Goal: Task Accomplishment & Management: Use online tool/utility

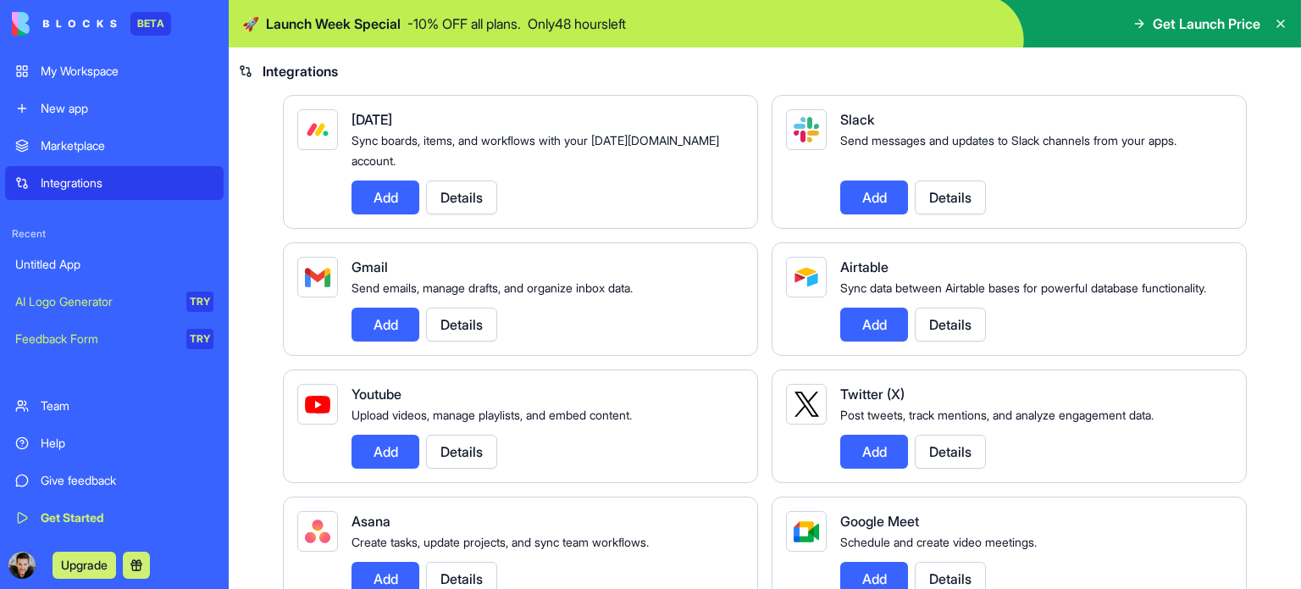
scroll to position [85, 0]
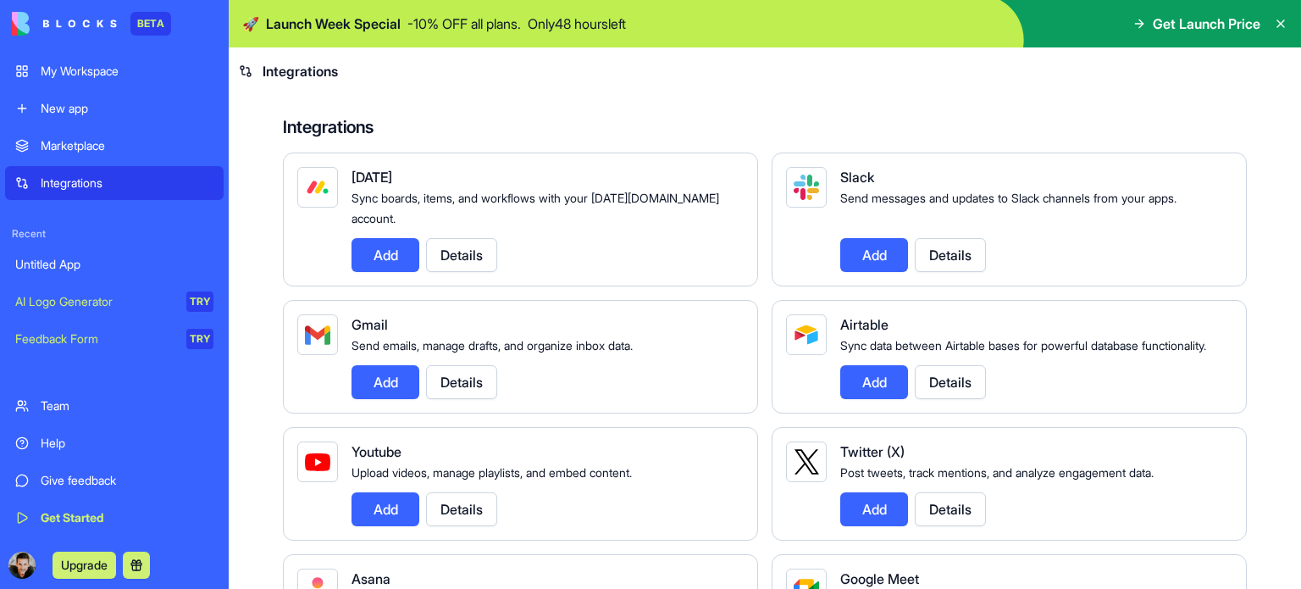
click at [385, 399] on button "Add" at bounding box center [386, 382] width 68 height 34
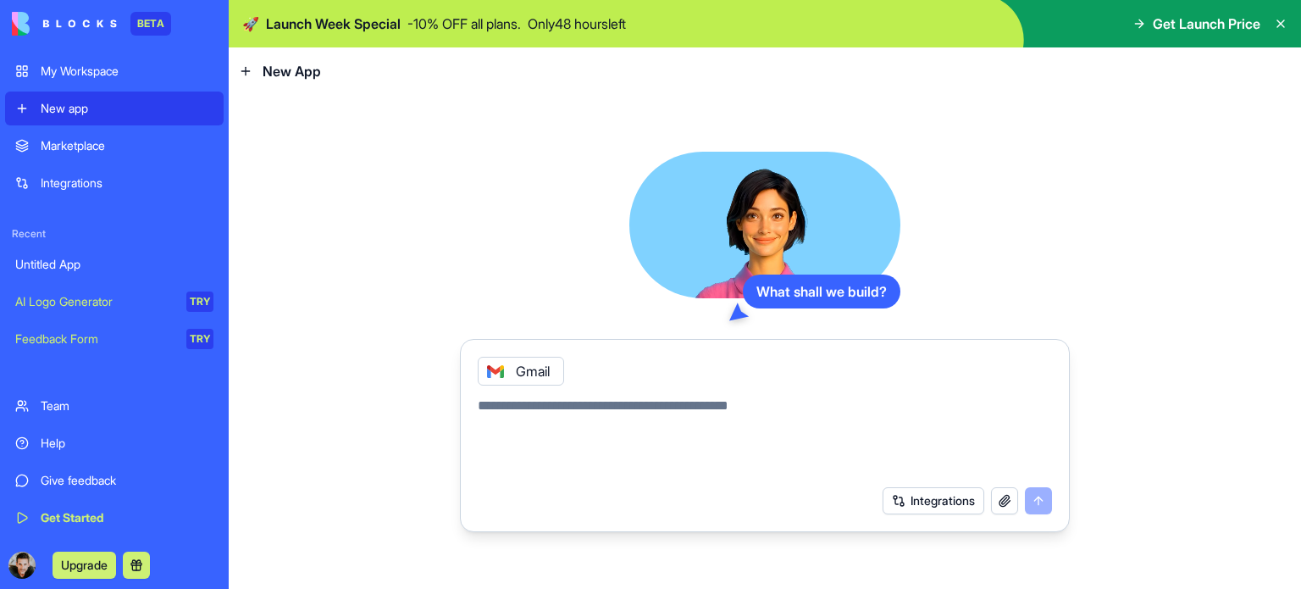
click at [935, 496] on button "Integrations" at bounding box center [934, 500] width 102 height 27
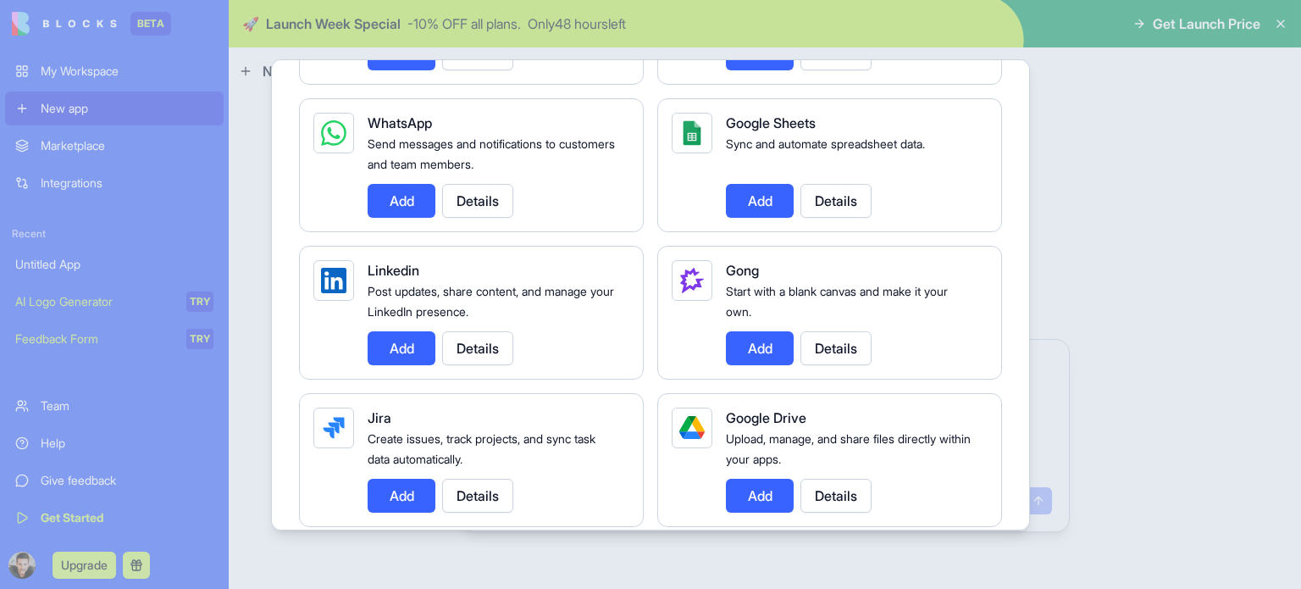
scroll to position [847, 0]
click at [399, 202] on button "Add" at bounding box center [402, 202] width 68 height 34
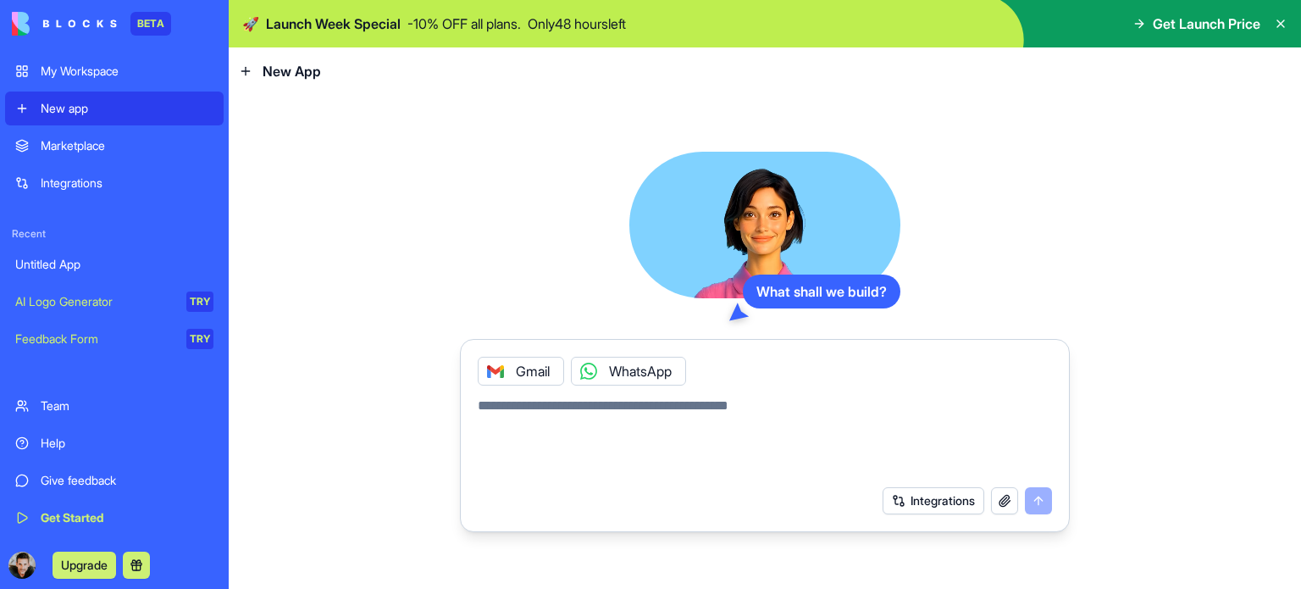
click at [560, 416] on textarea at bounding box center [765, 436] width 574 height 81
type textarea "**"
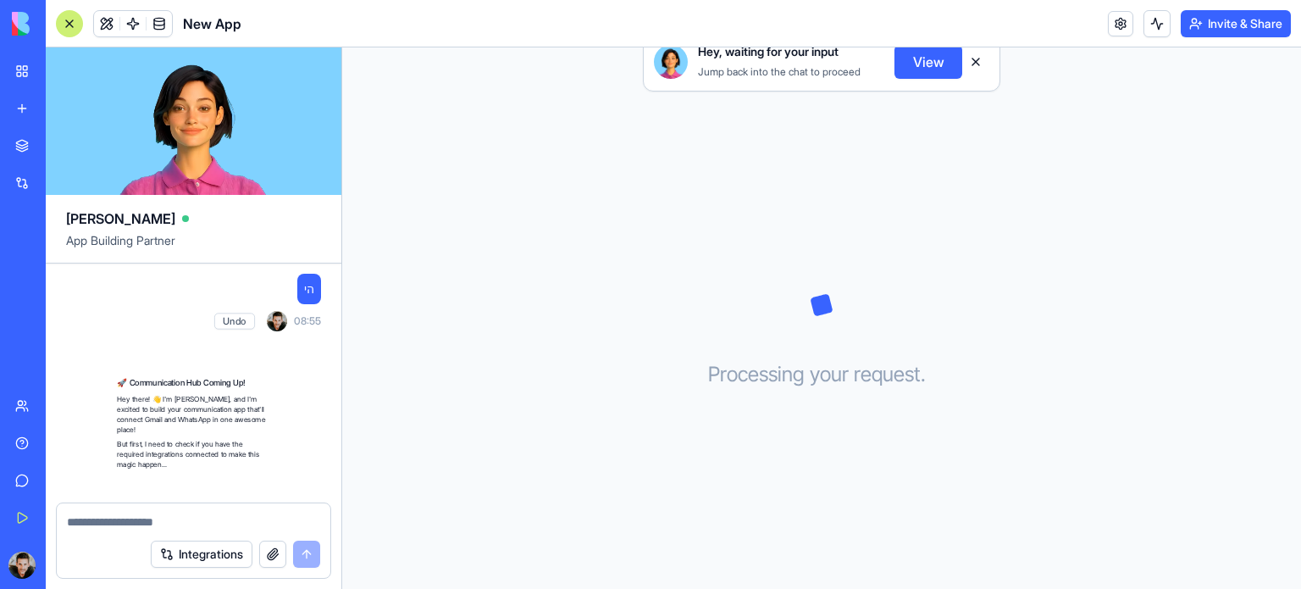
scroll to position [434, 0]
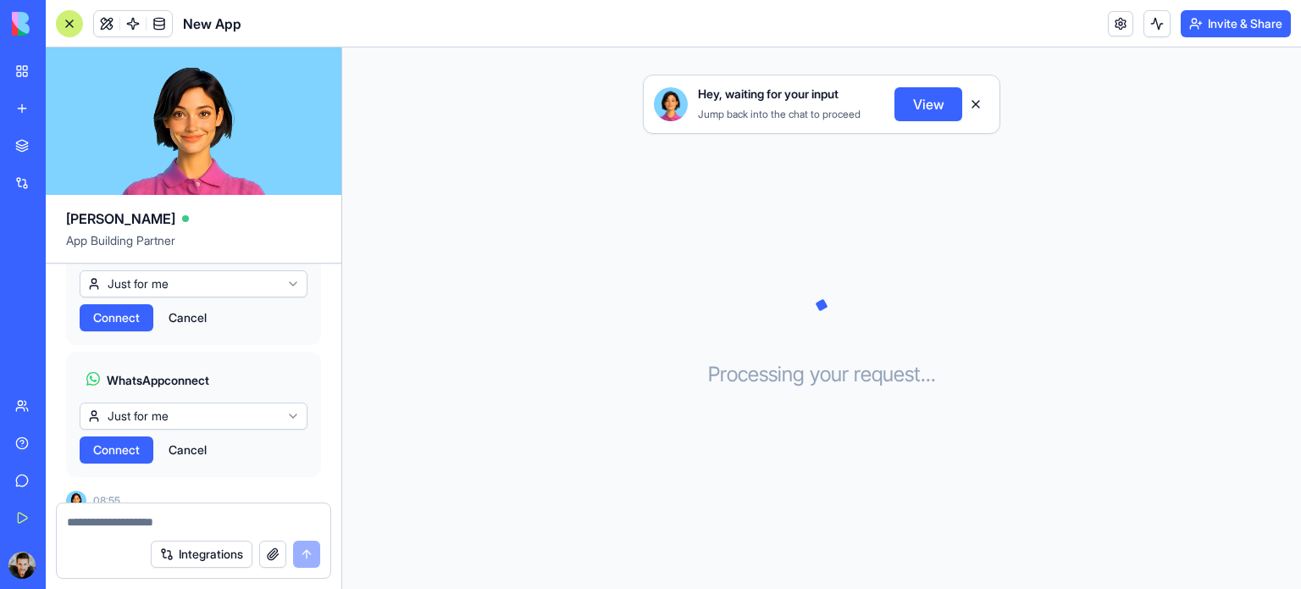
click at [178, 402] on html "BETA My Workspace New app Marketplace Integrations Recent Untitled App New App …" at bounding box center [650, 294] width 1301 height 589
click at [520, 439] on html "BETA My Workspace New app Marketplace Integrations Recent Untitled App New App …" at bounding box center [650, 294] width 1301 height 589
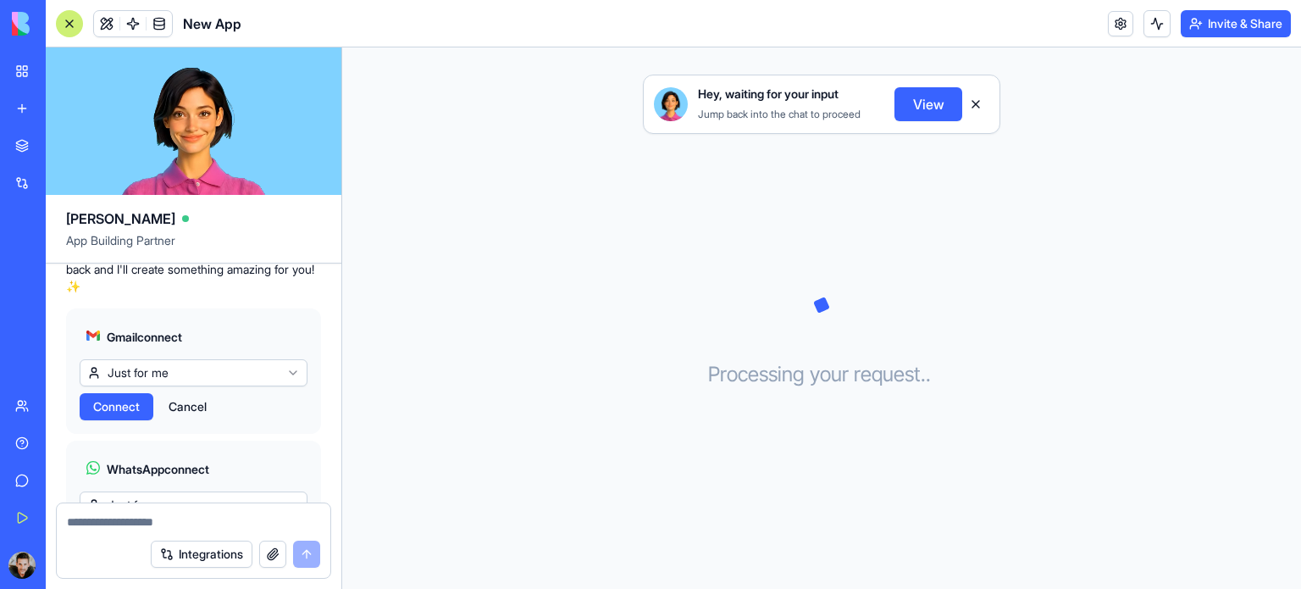
scroll to position [264, 0]
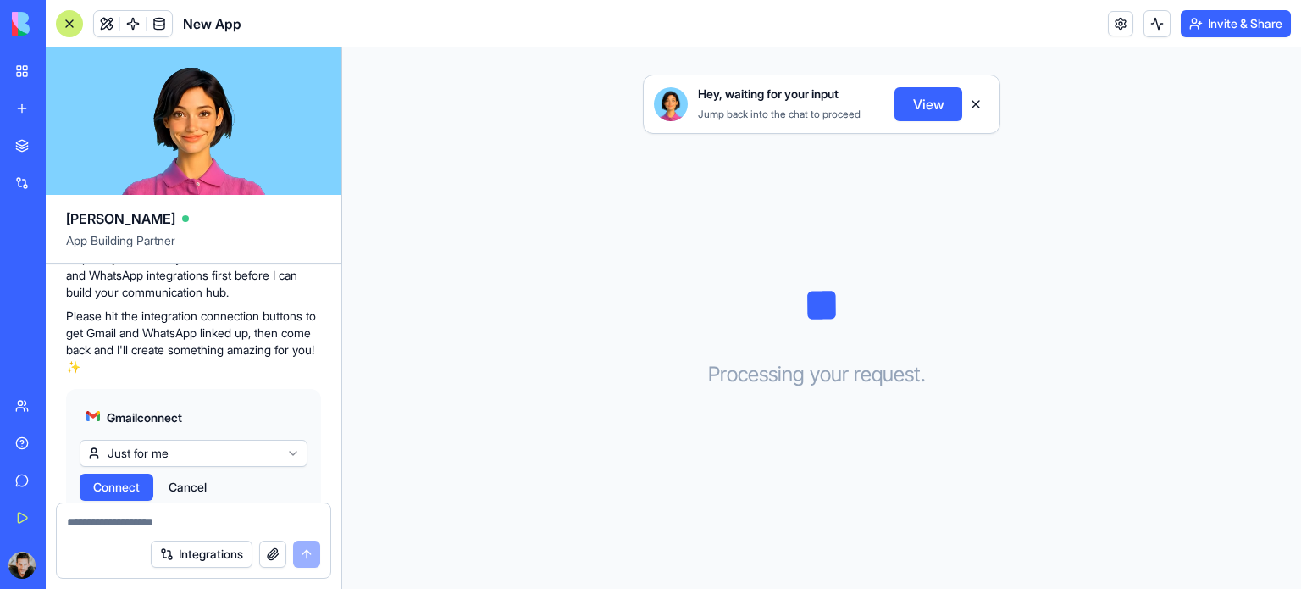
click at [190, 474] on button "Cancel" at bounding box center [187, 487] width 55 height 27
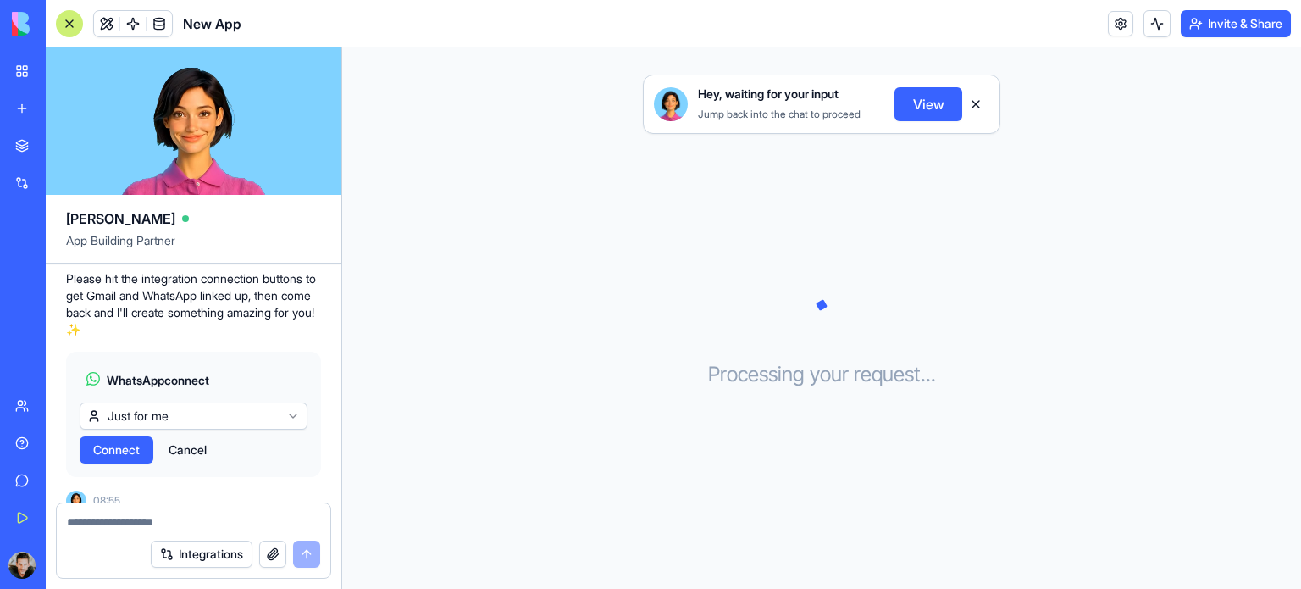
click at [191, 437] on button "Cancel" at bounding box center [187, 449] width 55 height 27
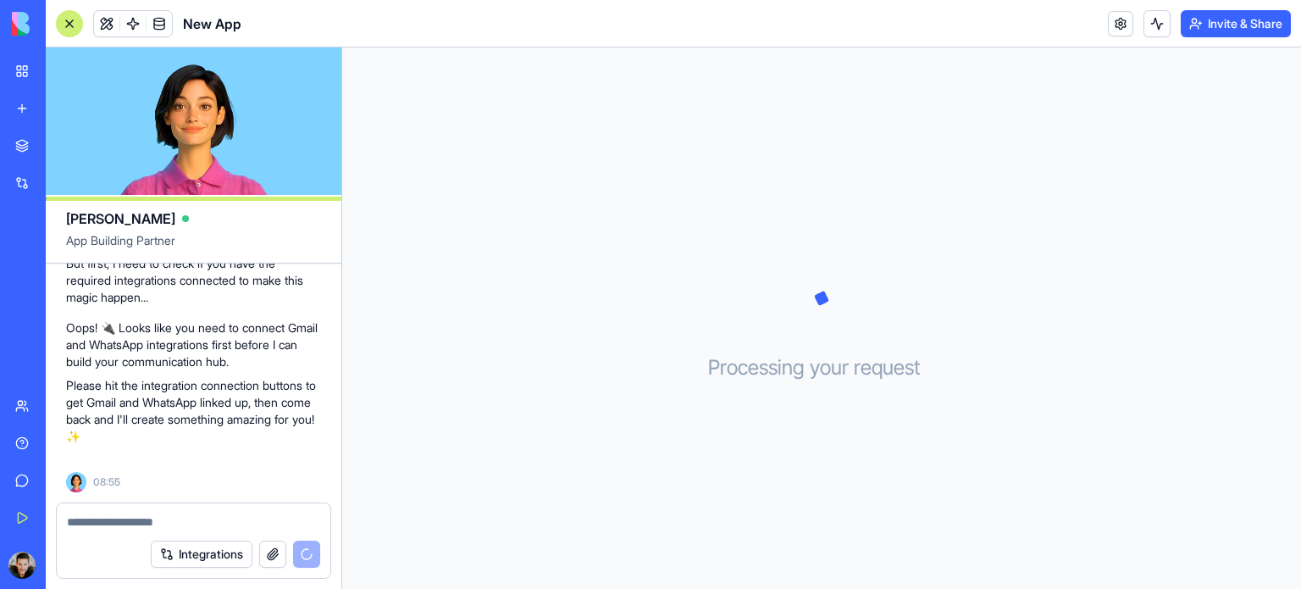
scroll to position [176, 0]
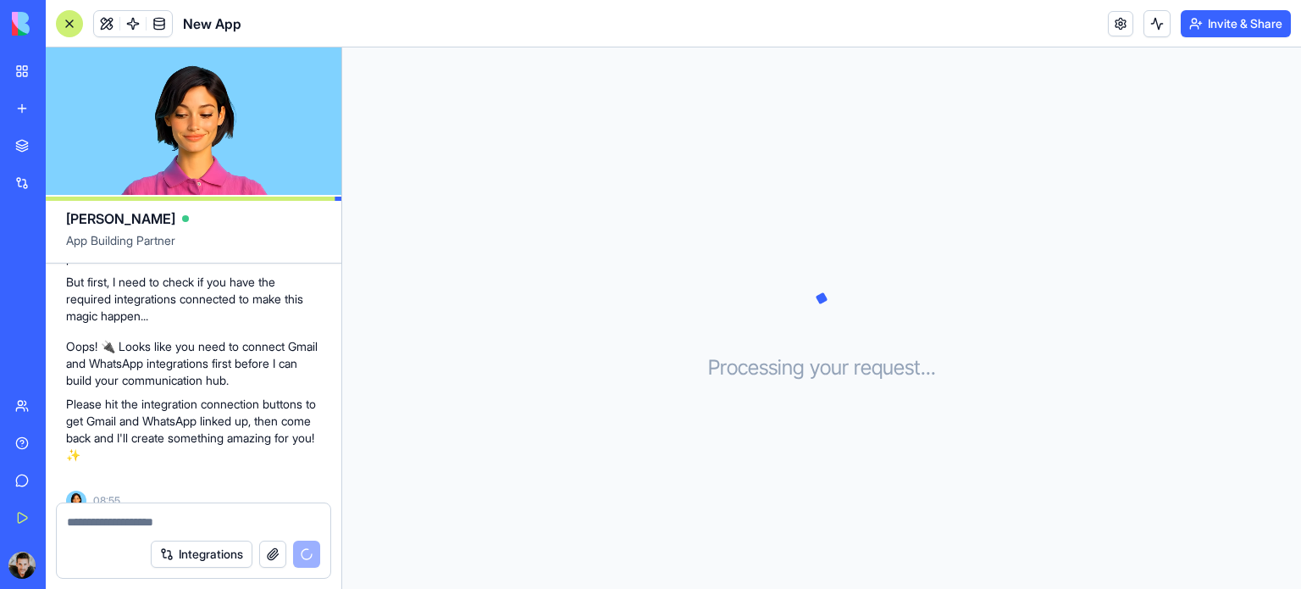
click at [216, 525] on textarea at bounding box center [193, 521] width 253 height 17
type textarea "**"
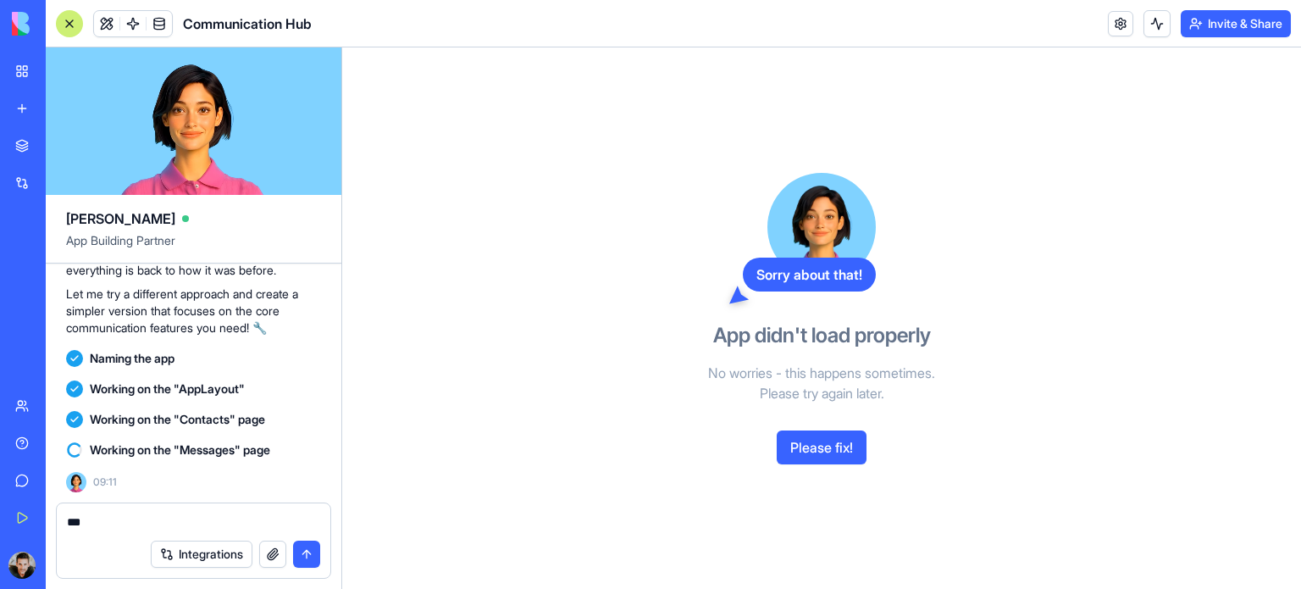
scroll to position [1325, 0]
click at [305, 555] on button "submit" at bounding box center [306, 554] width 27 height 27
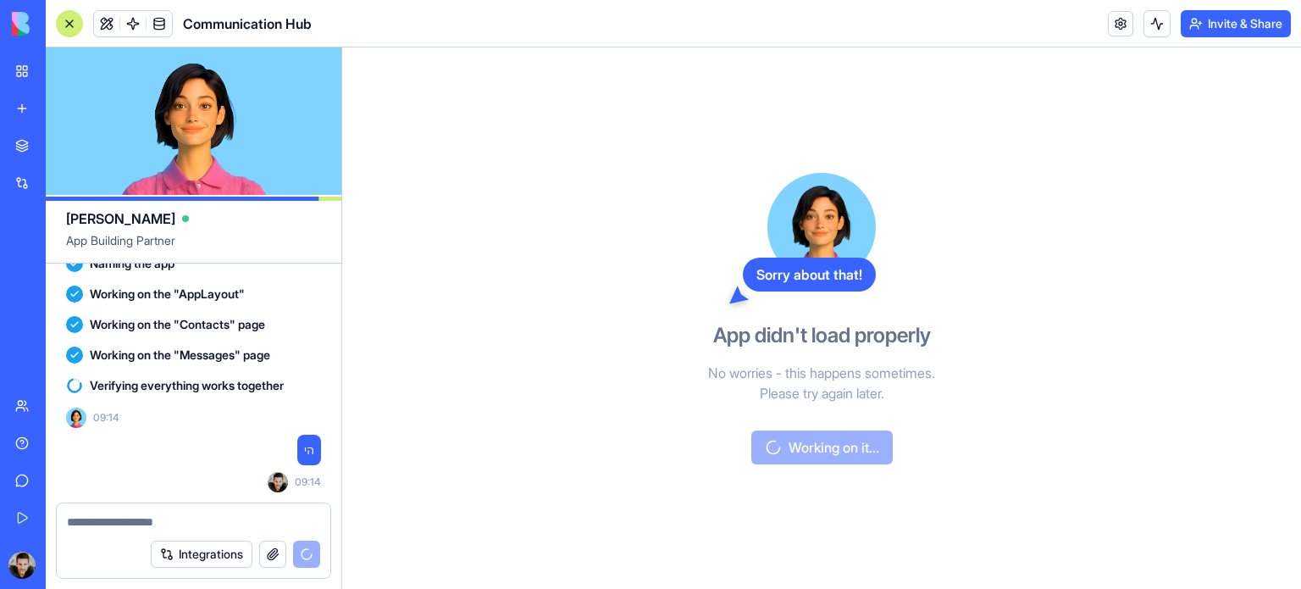
scroll to position [1389, 0]
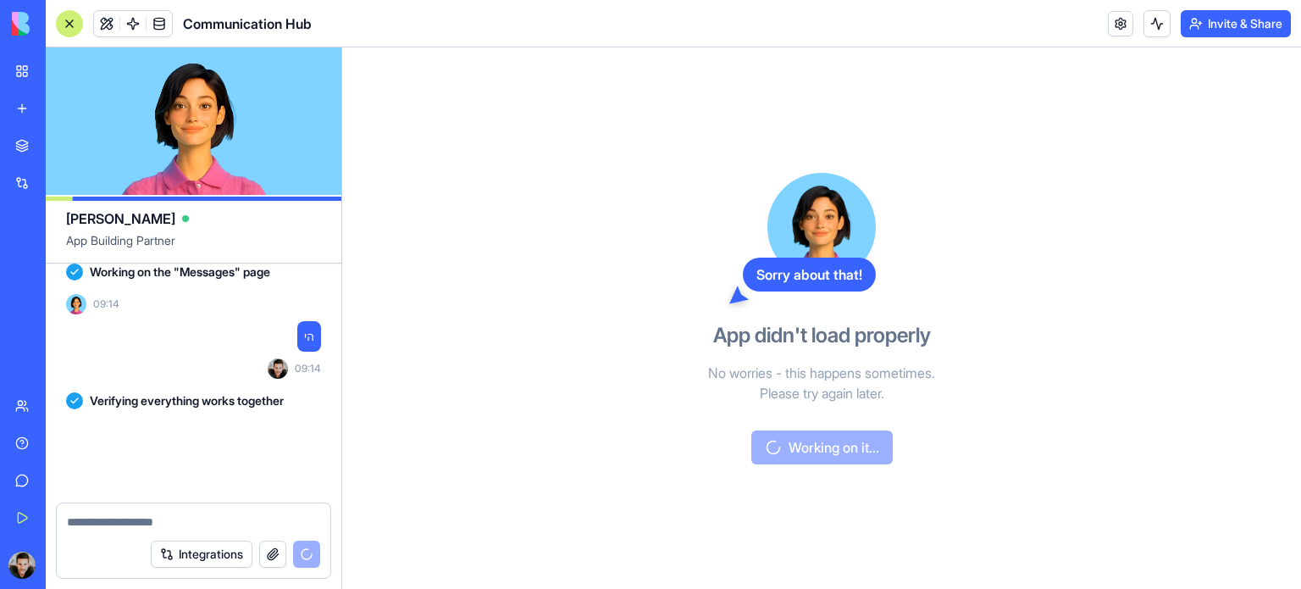
scroll to position [1894, 0]
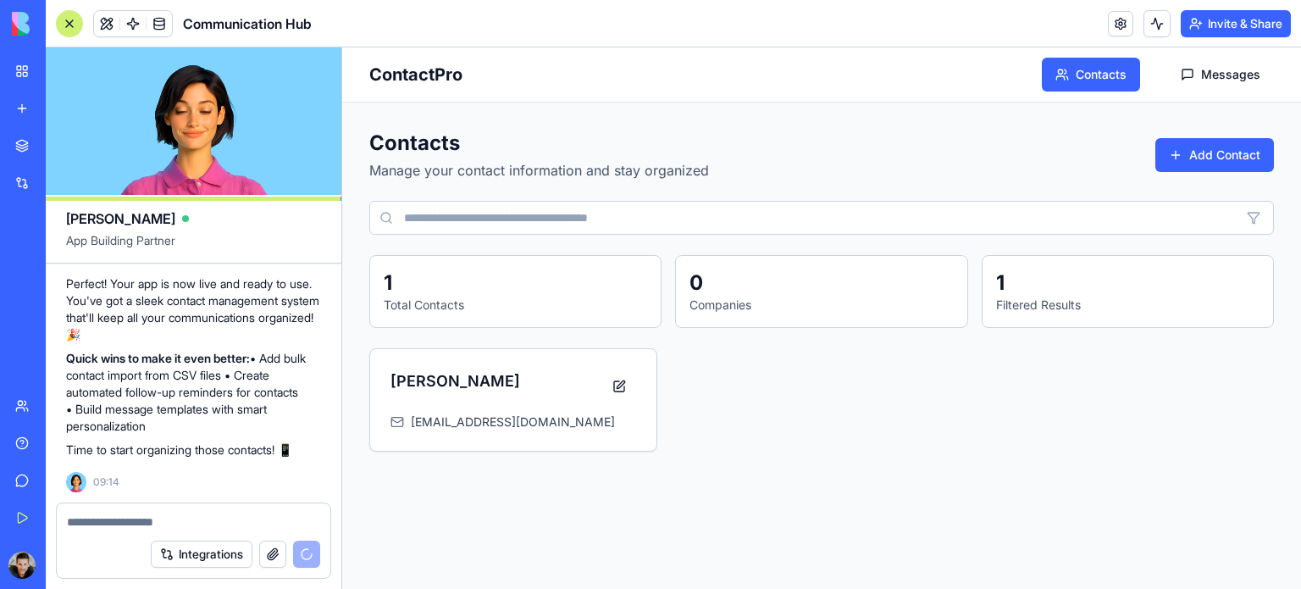
click at [275, 554] on button "button" at bounding box center [272, 554] width 27 height 27
click at [199, 518] on textarea at bounding box center [194, 521] width 254 height 17
paste textarea "**********"
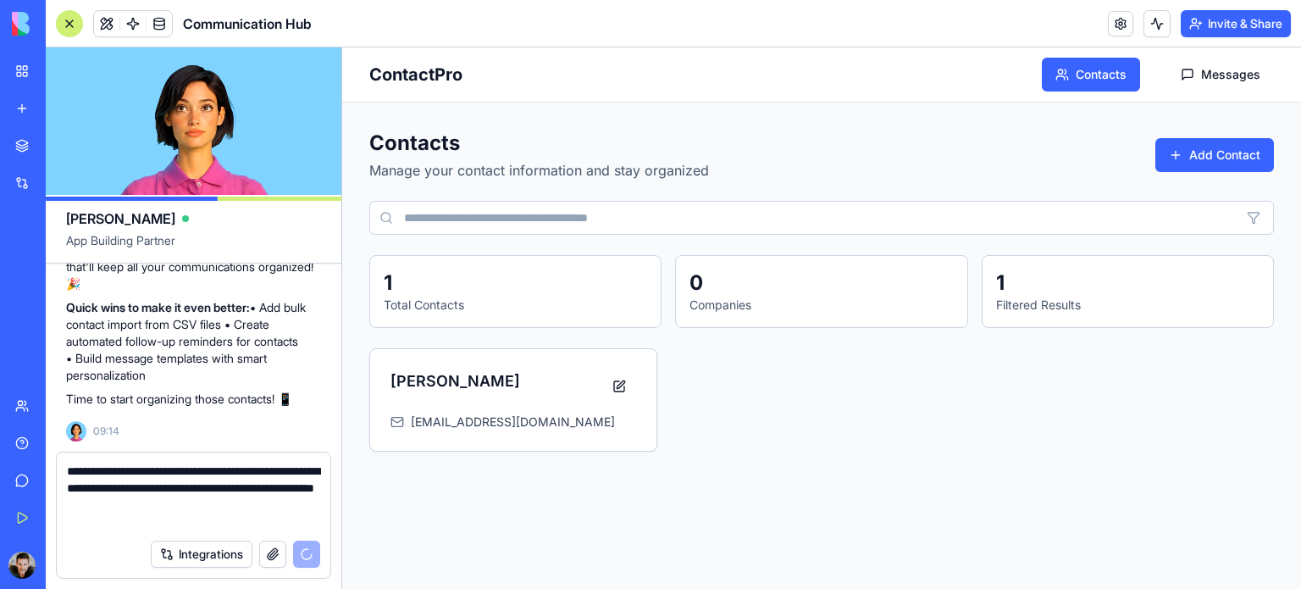
scroll to position [1945, 0]
type textarea "**********"
click at [204, 557] on button "Integrations" at bounding box center [202, 554] width 102 height 27
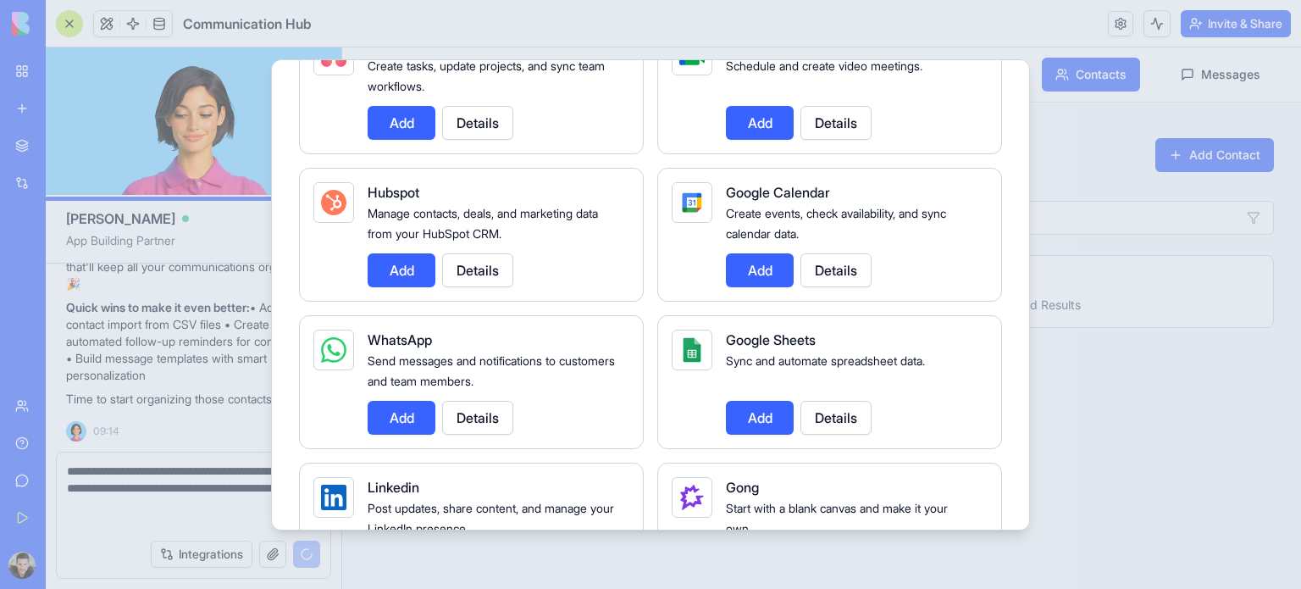
scroll to position [678, 0]
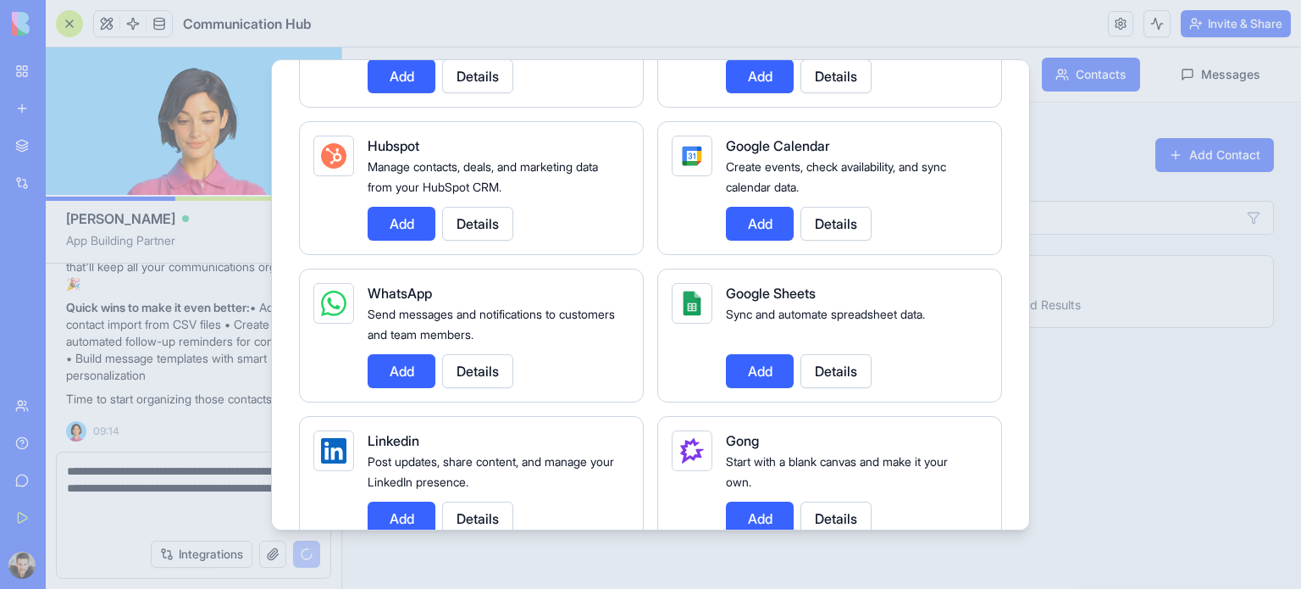
click at [738, 368] on button "Add" at bounding box center [760, 371] width 68 height 34
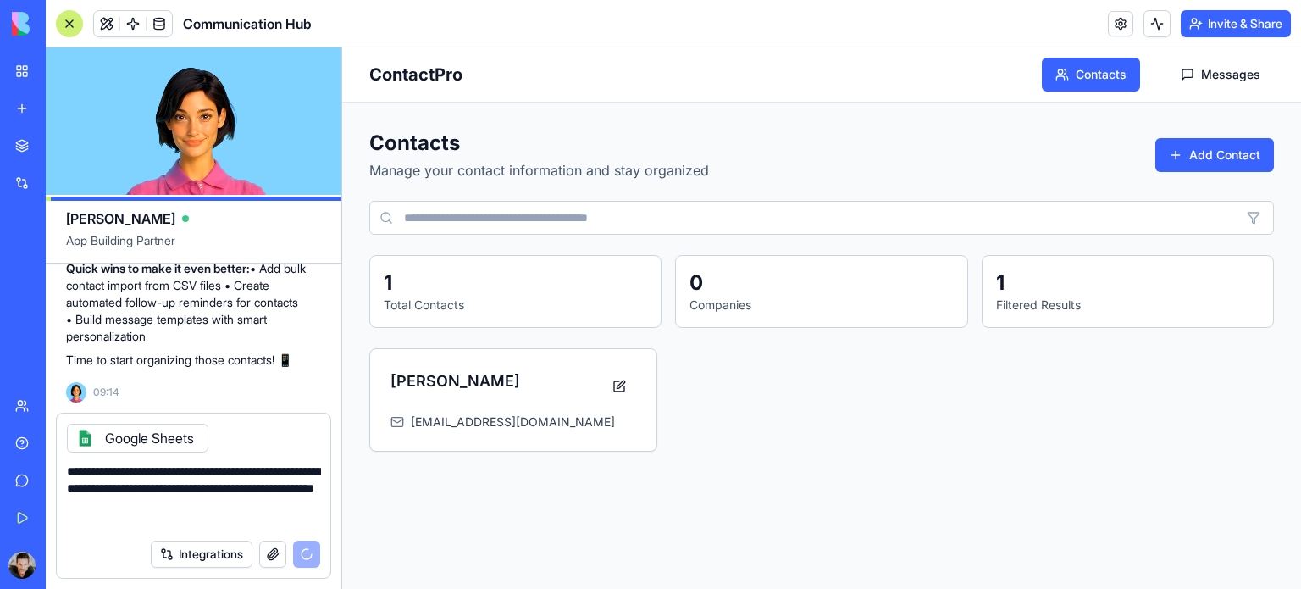
scroll to position [1984, 0]
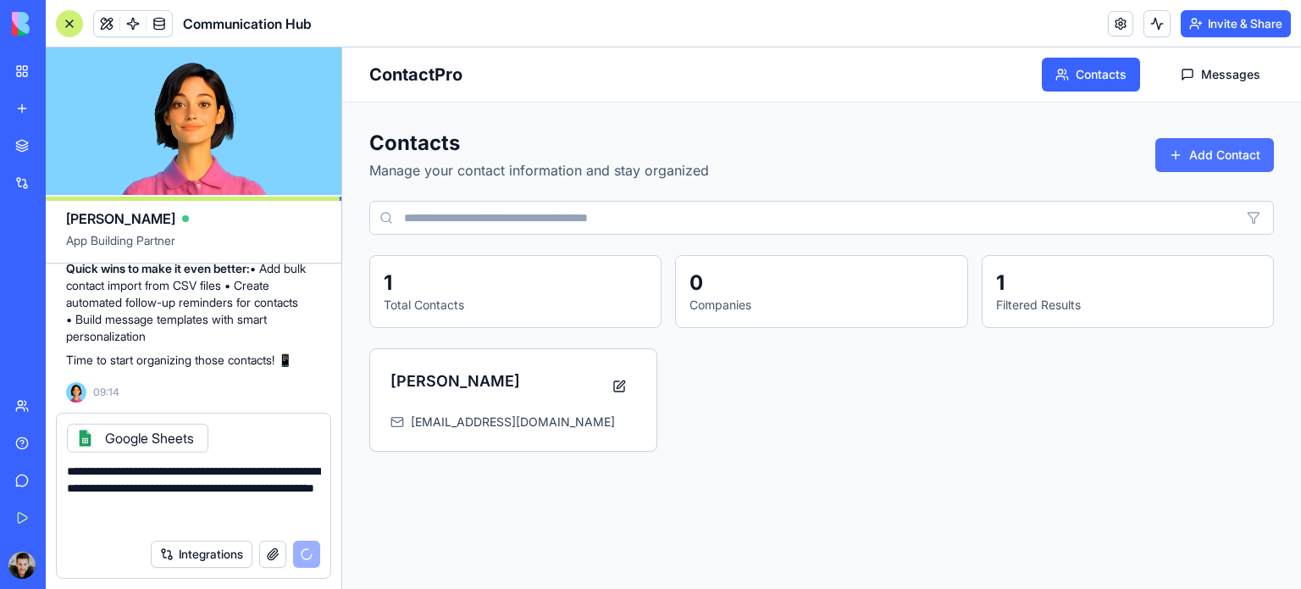
click at [1204, 155] on button "Add Contact" at bounding box center [1215, 155] width 119 height 34
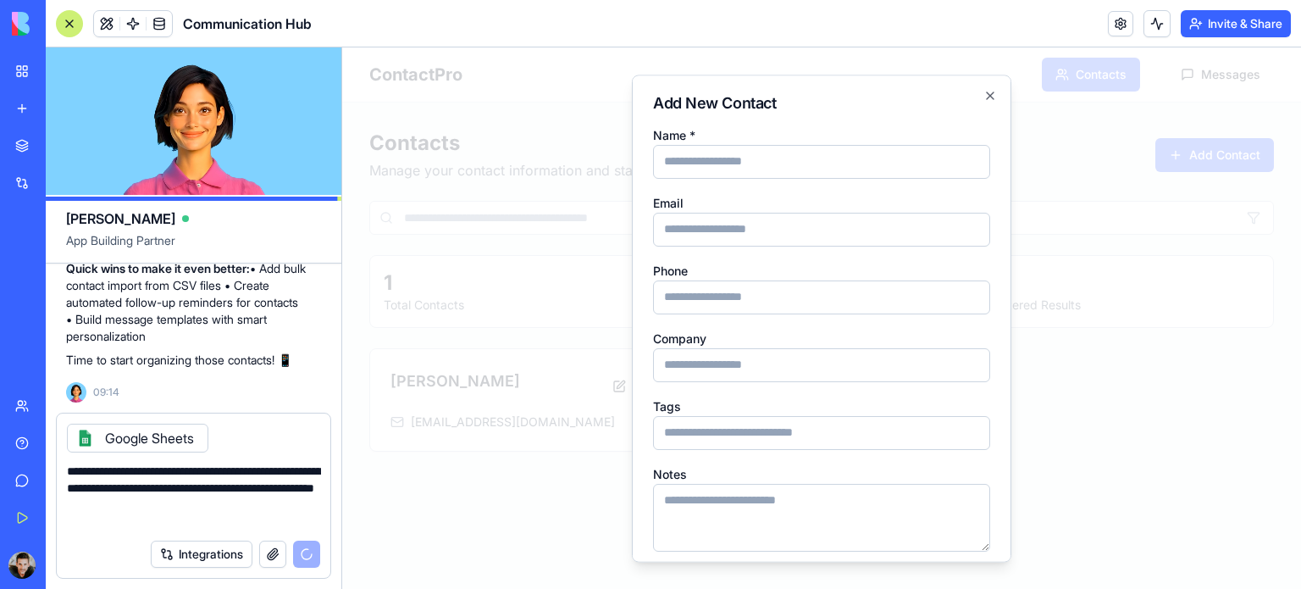
click at [969, 101] on h2 "Add New Contact" at bounding box center [821, 103] width 337 height 15
click at [984, 94] on icon "button" at bounding box center [991, 96] width 14 height 14
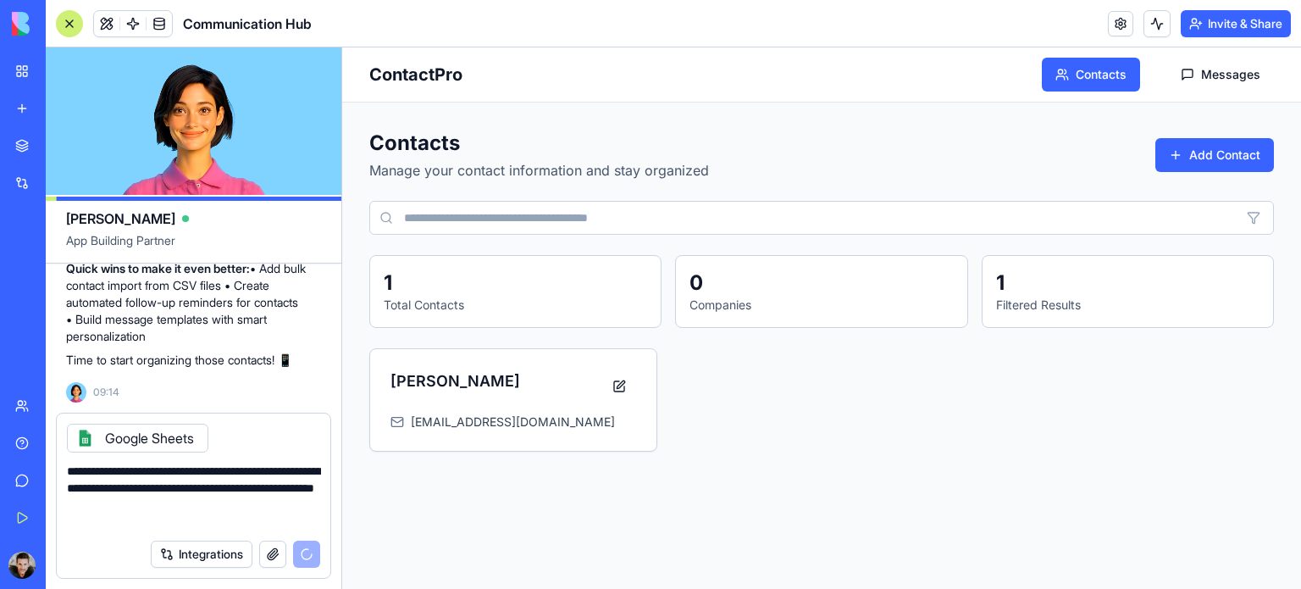
click at [556, 117] on main "Contacts Manage your contact information and stay organized Add Contact 1 Total…" at bounding box center [821, 291] width 959 height 376
click at [159, 558] on button "Integrations" at bounding box center [202, 554] width 102 height 27
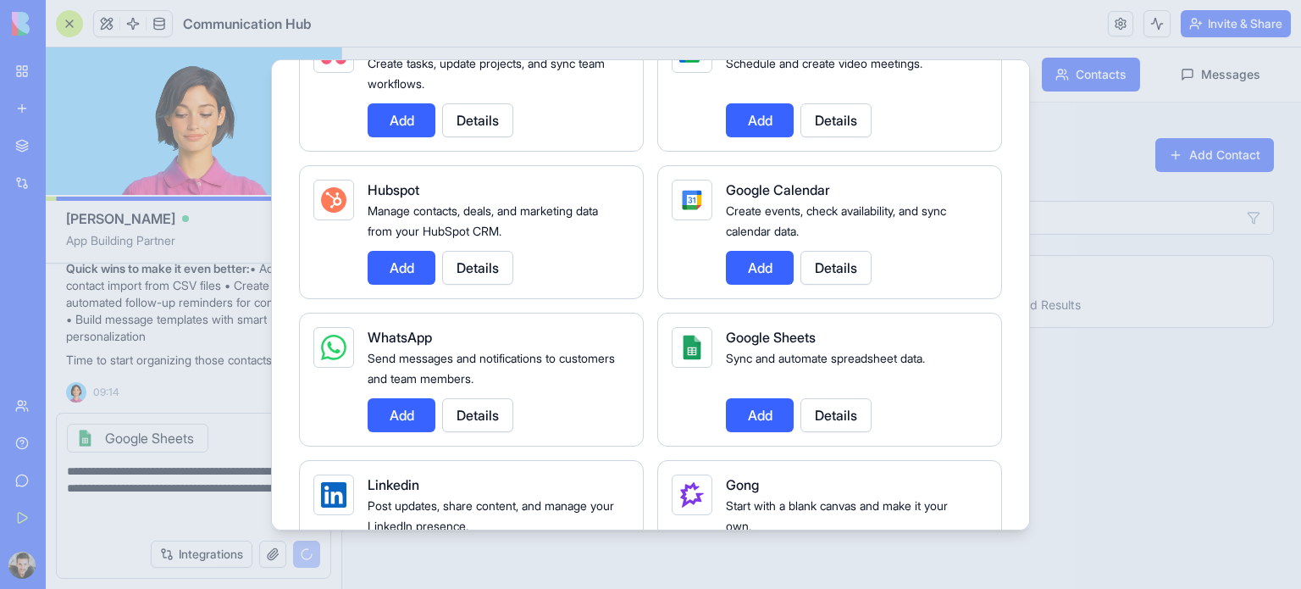
scroll to position [678, 0]
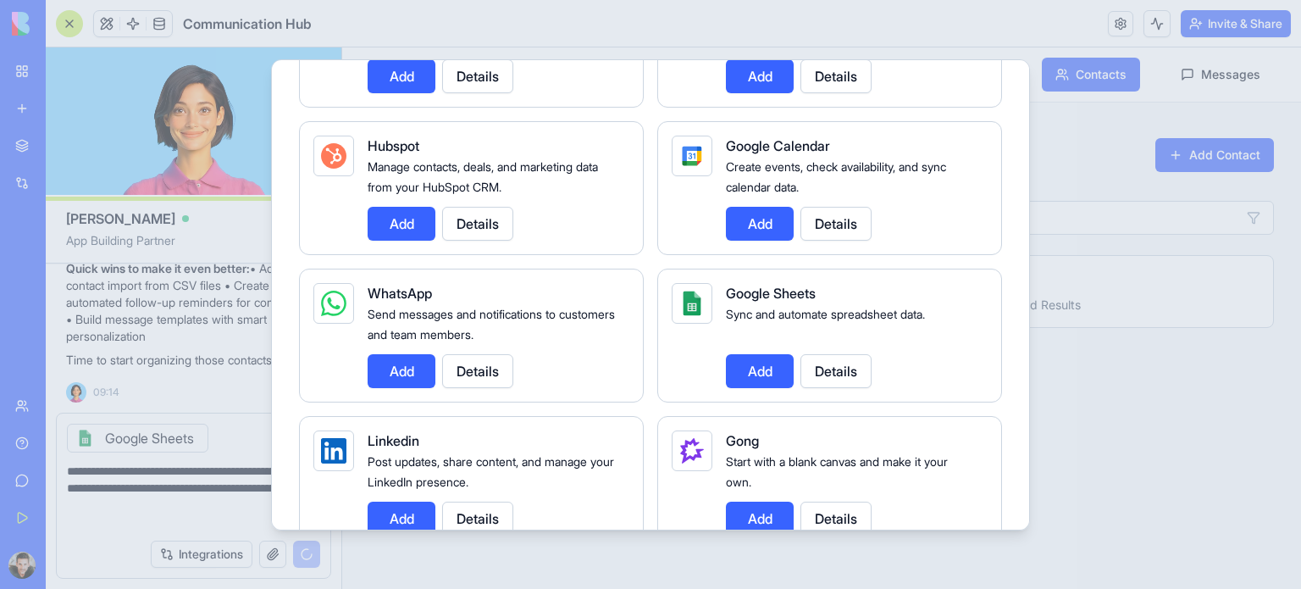
click at [751, 360] on button "Add" at bounding box center [760, 371] width 68 height 34
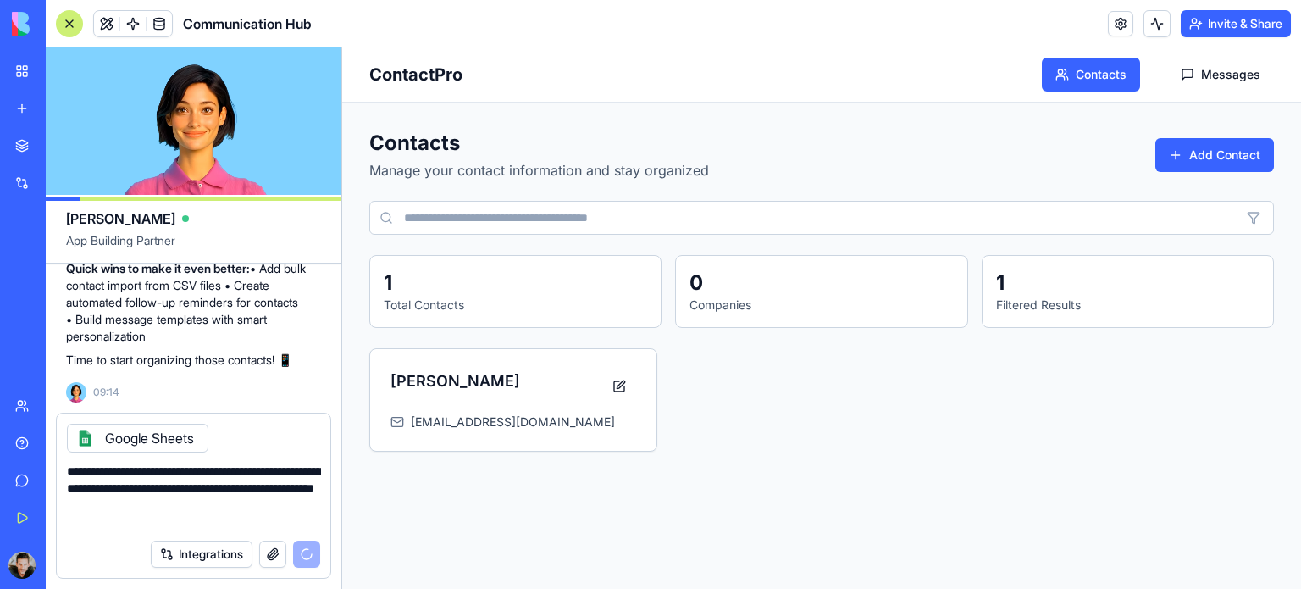
click at [23, 25] on img at bounding box center [64, 24] width 105 height 24
click at [103, 25] on img at bounding box center [64, 24] width 105 height 24
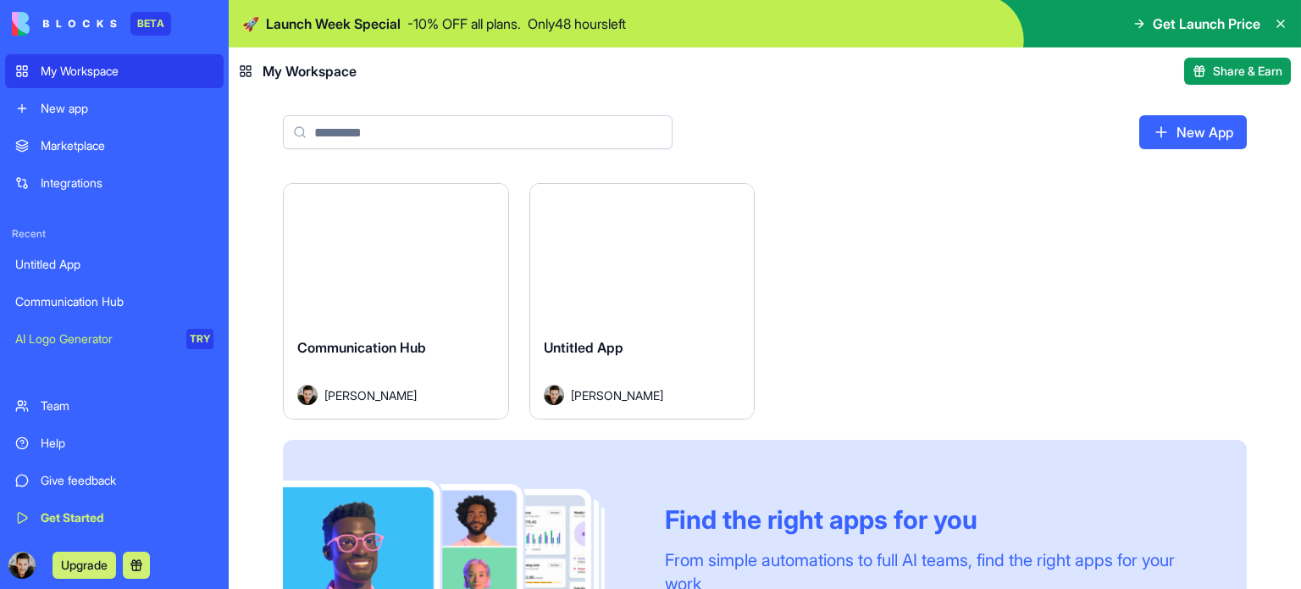
click at [1198, 130] on link "New App" at bounding box center [1194, 132] width 108 height 34
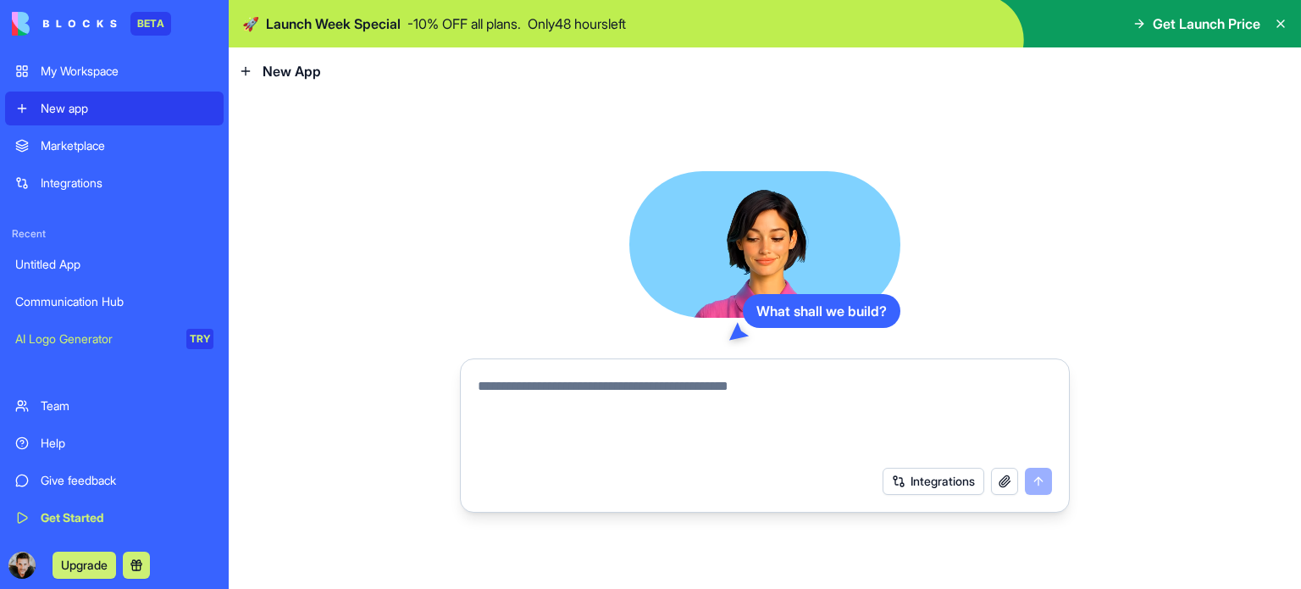
click at [544, 381] on textarea at bounding box center [765, 416] width 574 height 81
type textarea "*"
type textarea "**********"
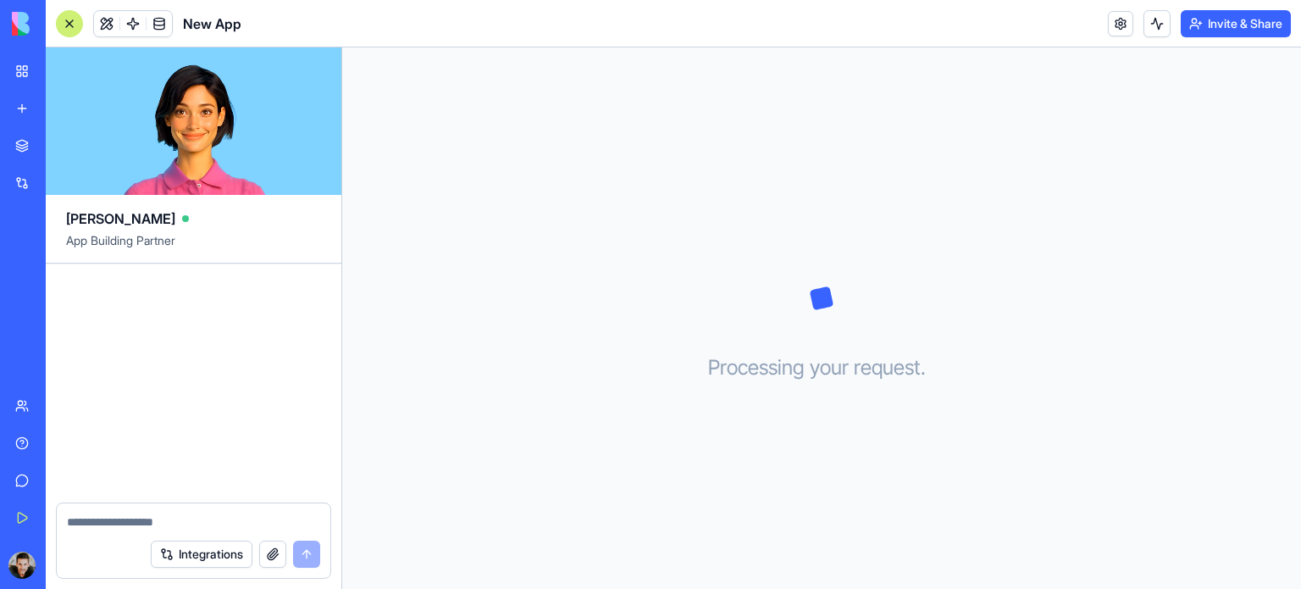
click at [435, 291] on div "Processing your request . . ." at bounding box center [821, 317] width 959 height 541
click at [197, 552] on button "Integrations" at bounding box center [202, 554] width 102 height 27
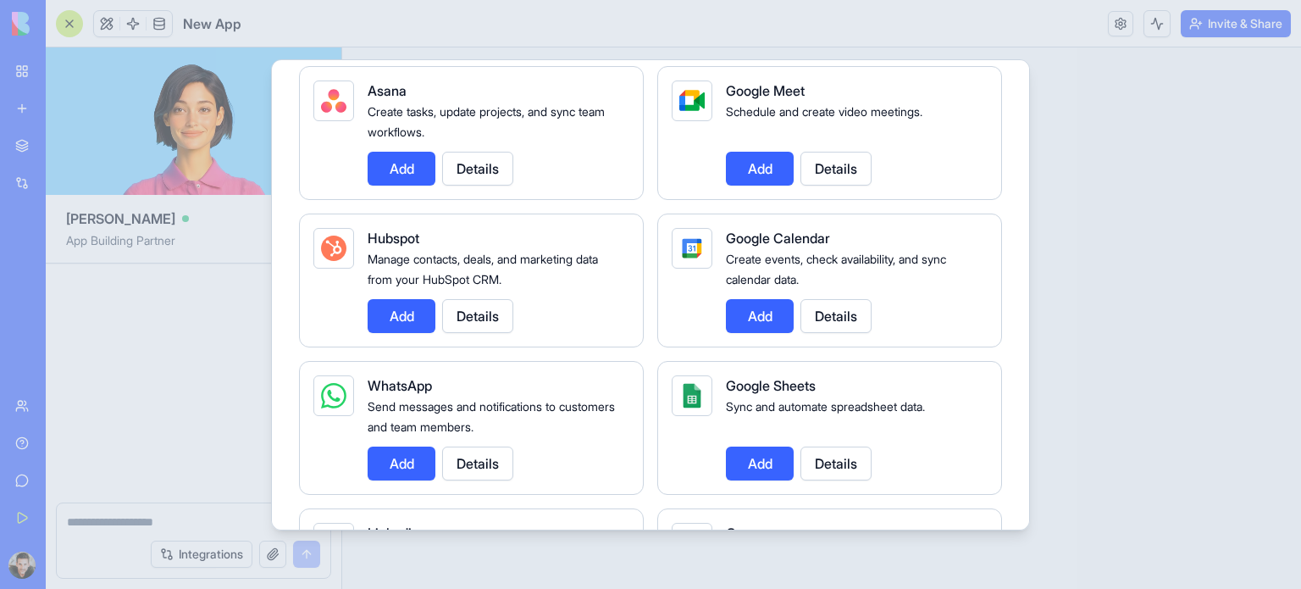
scroll to position [586, 0]
click at [849, 458] on button "Details" at bounding box center [836, 463] width 71 height 34
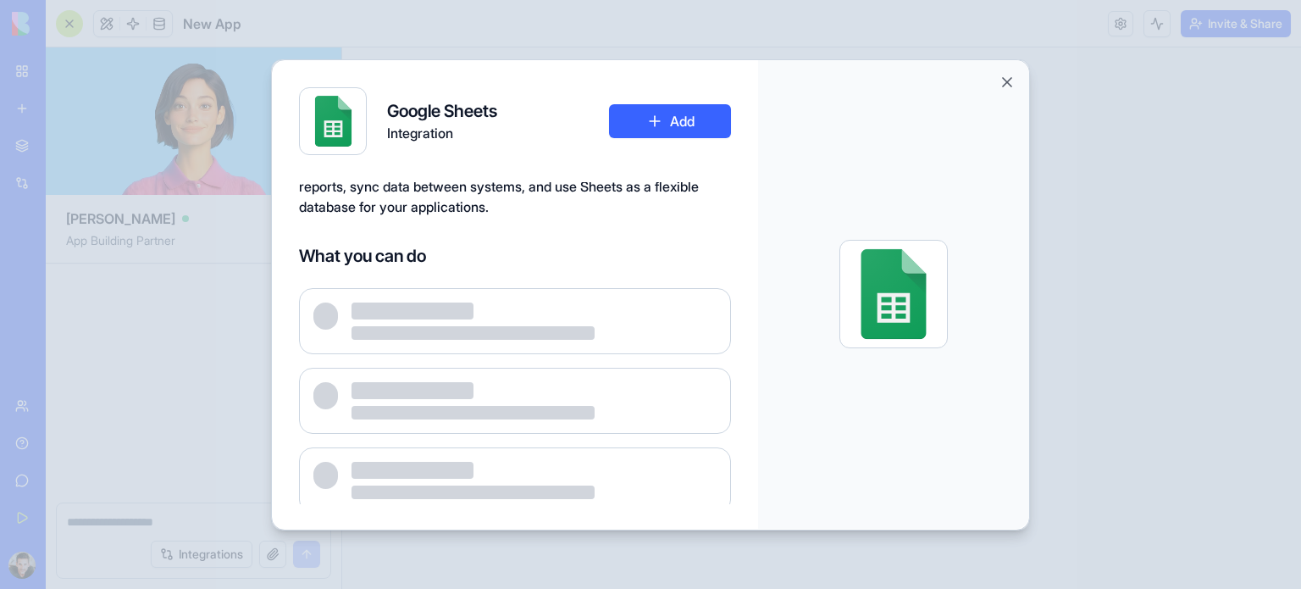
scroll to position [75, 0]
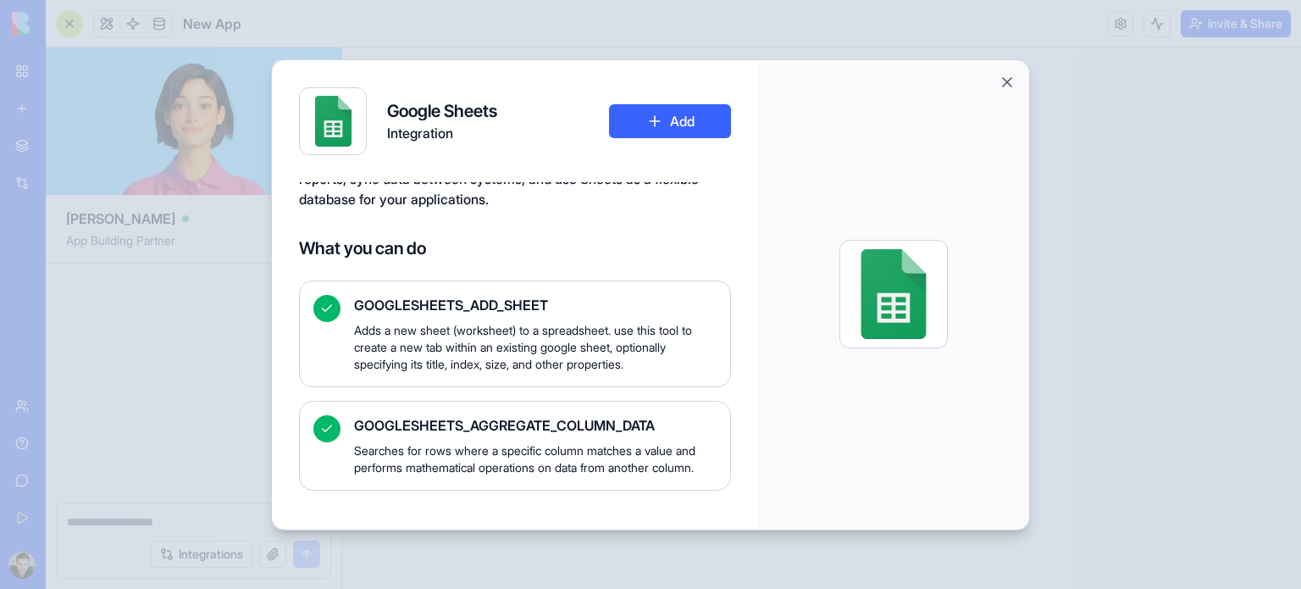
click at [663, 127] on button "Add" at bounding box center [670, 121] width 122 height 34
